Goal: Task Accomplishment & Management: Use online tool/utility

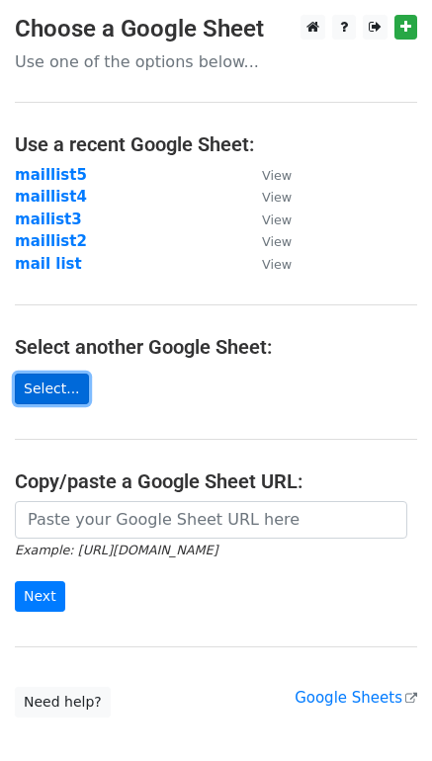
click at [54, 387] on link "Select..." at bounding box center [52, 388] width 74 height 31
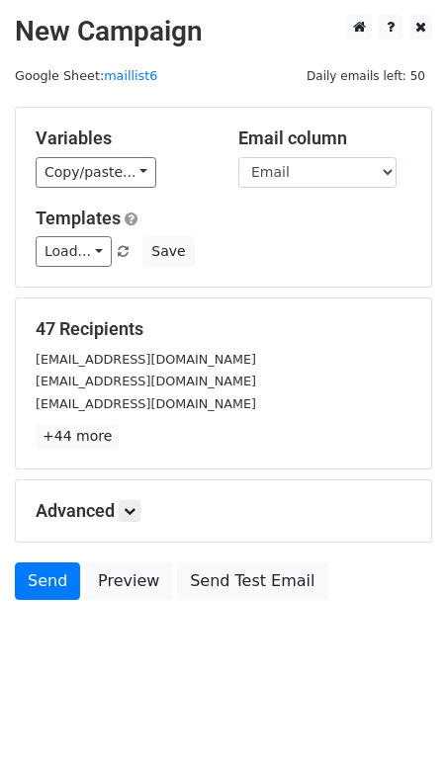
click at [334, 175] on select "name Email" at bounding box center [317, 172] width 158 height 31
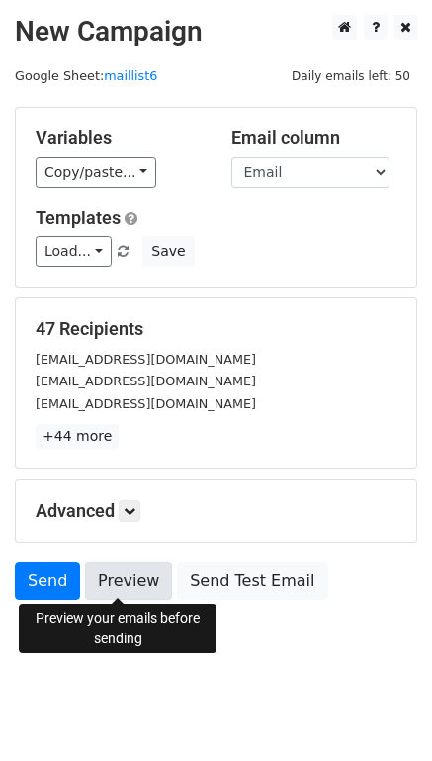
click at [138, 587] on link "Preview" at bounding box center [128, 581] width 87 height 38
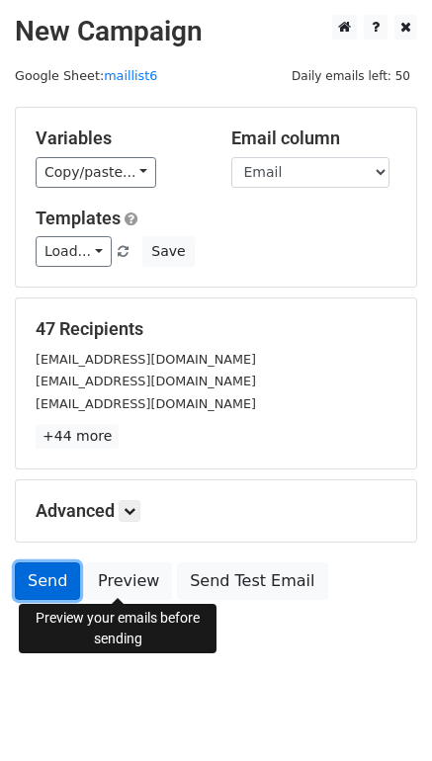
click at [50, 580] on link "Send" at bounding box center [47, 581] width 65 height 38
